Goal: Find specific page/section: Find specific page/section

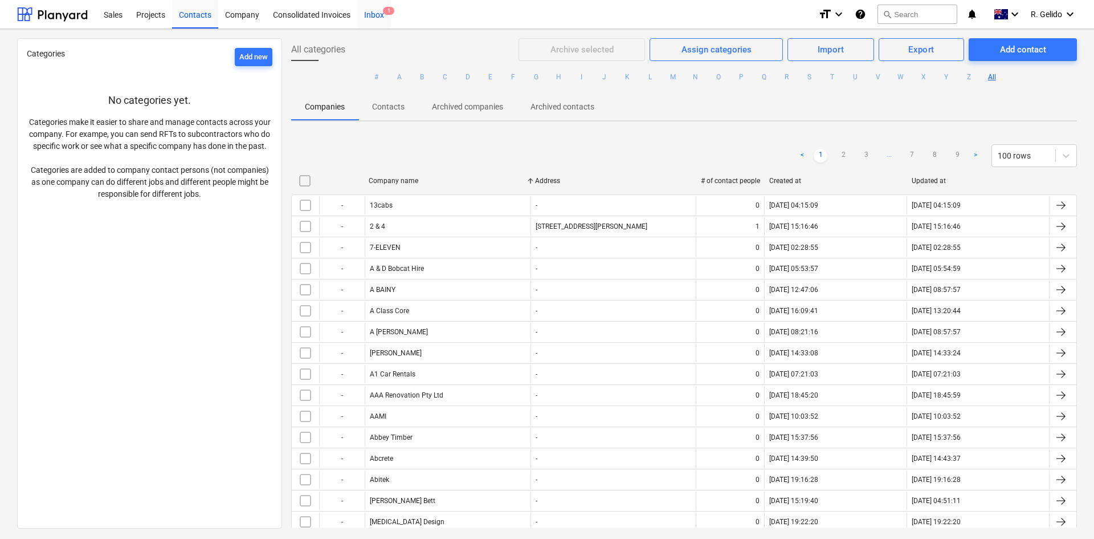
click at [385, 17] on div "Inbox 1" at bounding box center [374, 13] width 34 height 29
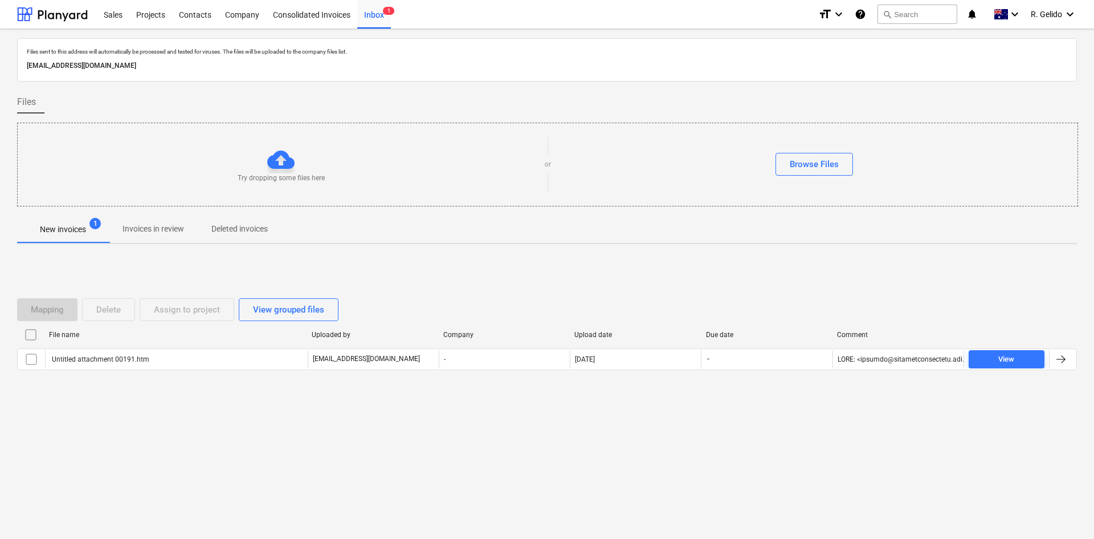
click at [177, 61] on p "[EMAIL_ADDRESS][DOMAIN_NAME]" at bounding box center [547, 66] width 1041 height 12
copy p "[EMAIL_ADDRESS][DOMAIN_NAME]"
click at [139, 15] on div "Projects" at bounding box center [150, 13] width 43 height 29
